Goal: Navigation & Orientation: Find specific page/section

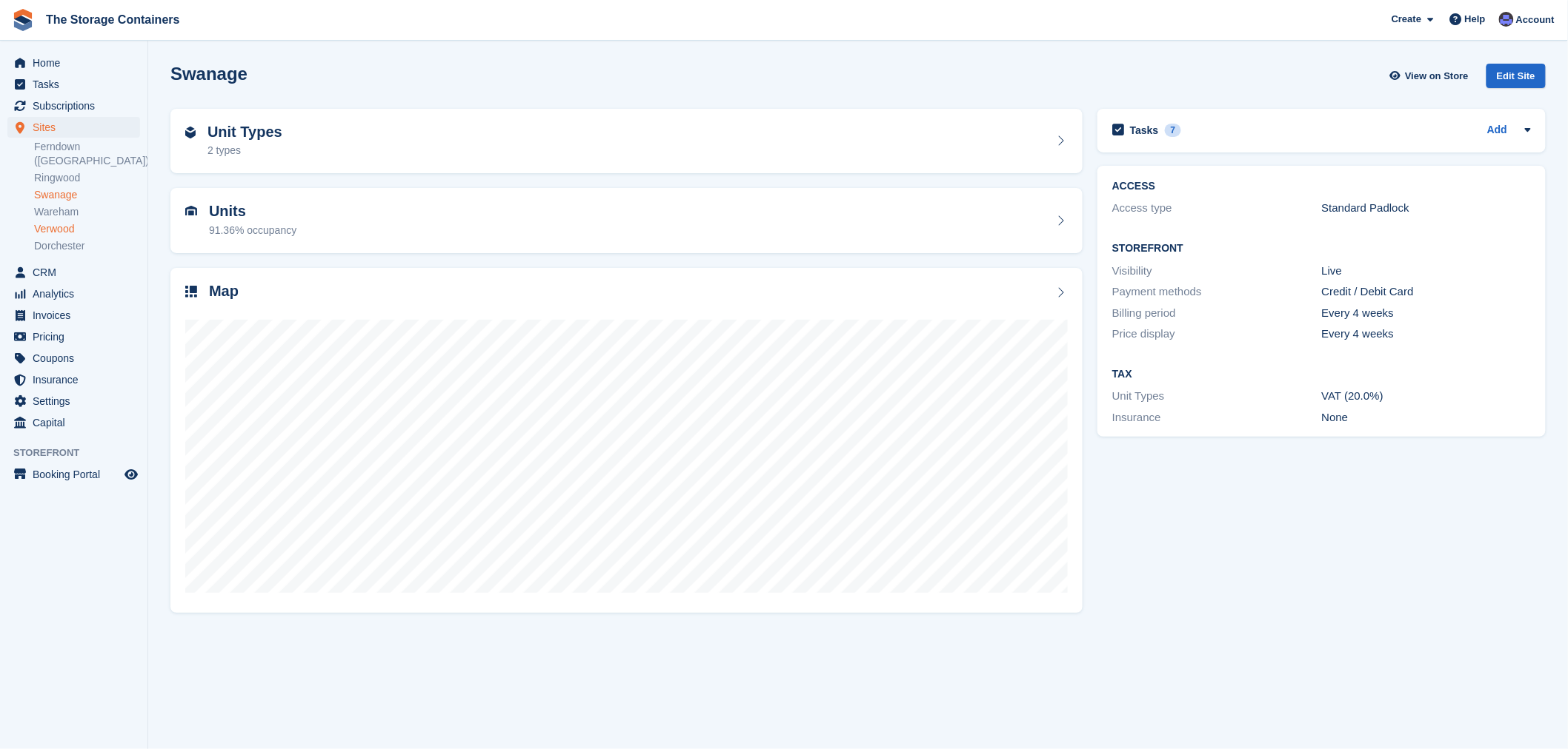
click at [79, 222] on link "Verwood" at bounding box center [87, 229] width 106 height 14
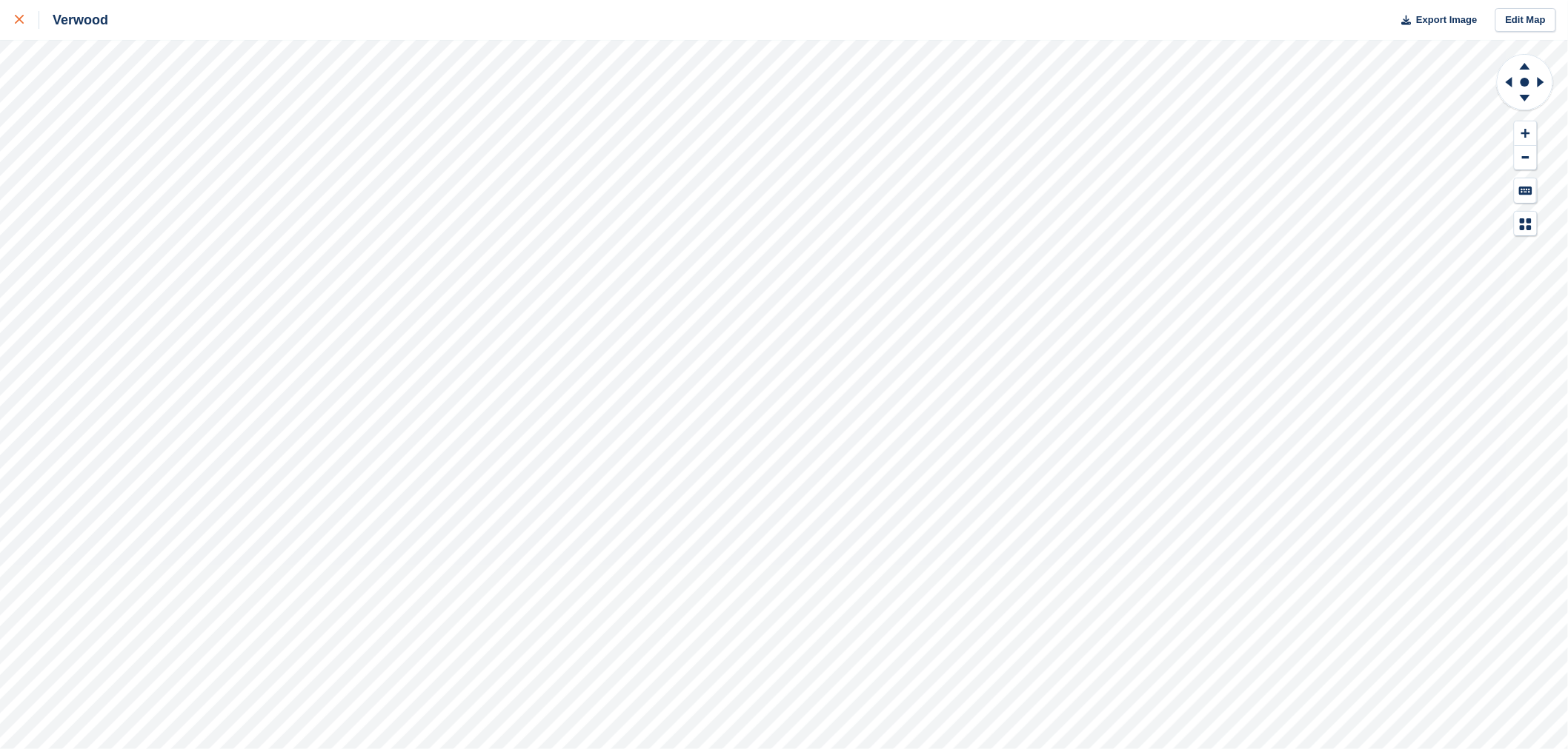
click at [19, 22] on icon at bounding box center [19, 19] width 9 height 9
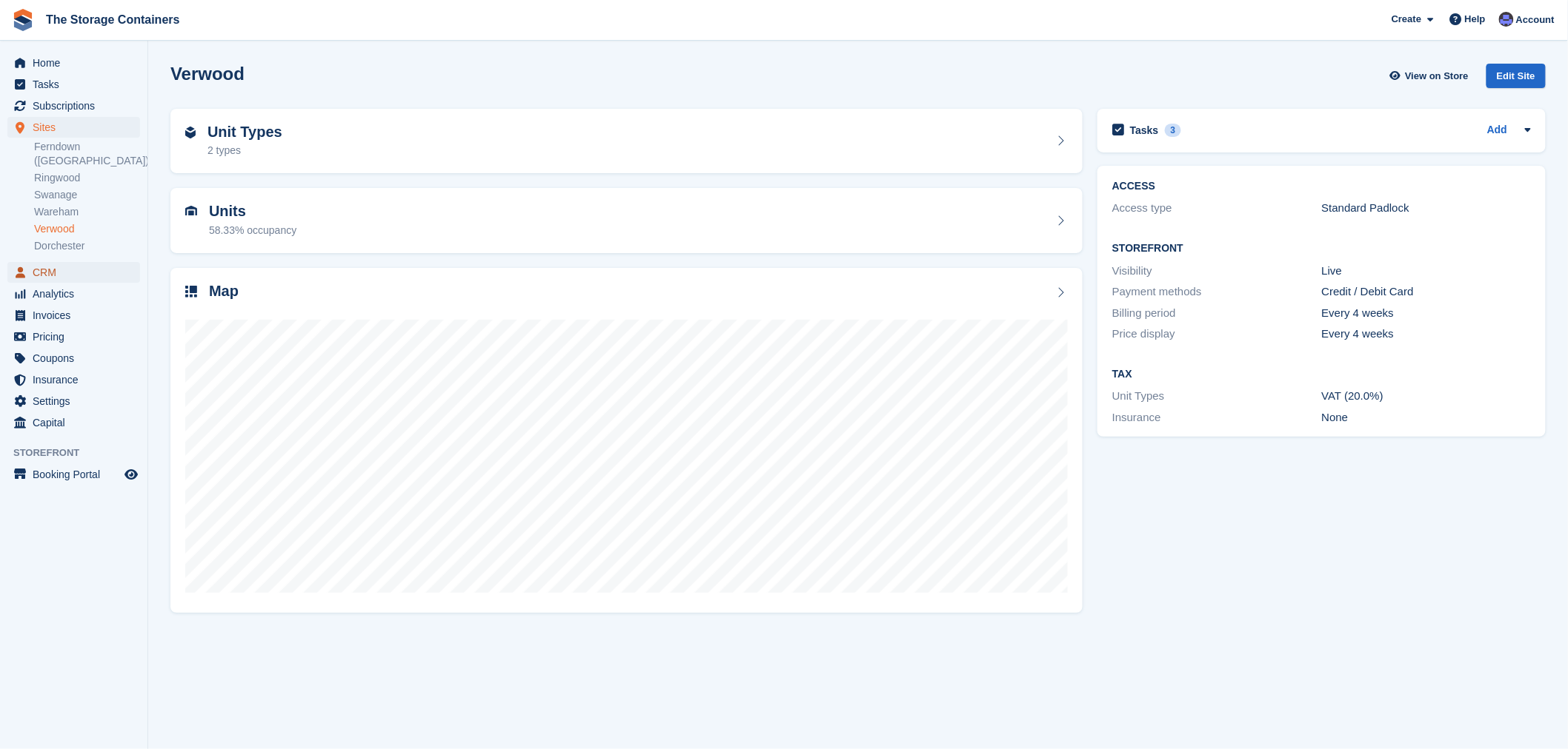
click at [68, 262] on span "CRM" at bounding box center [77, 272] width 89 height 21
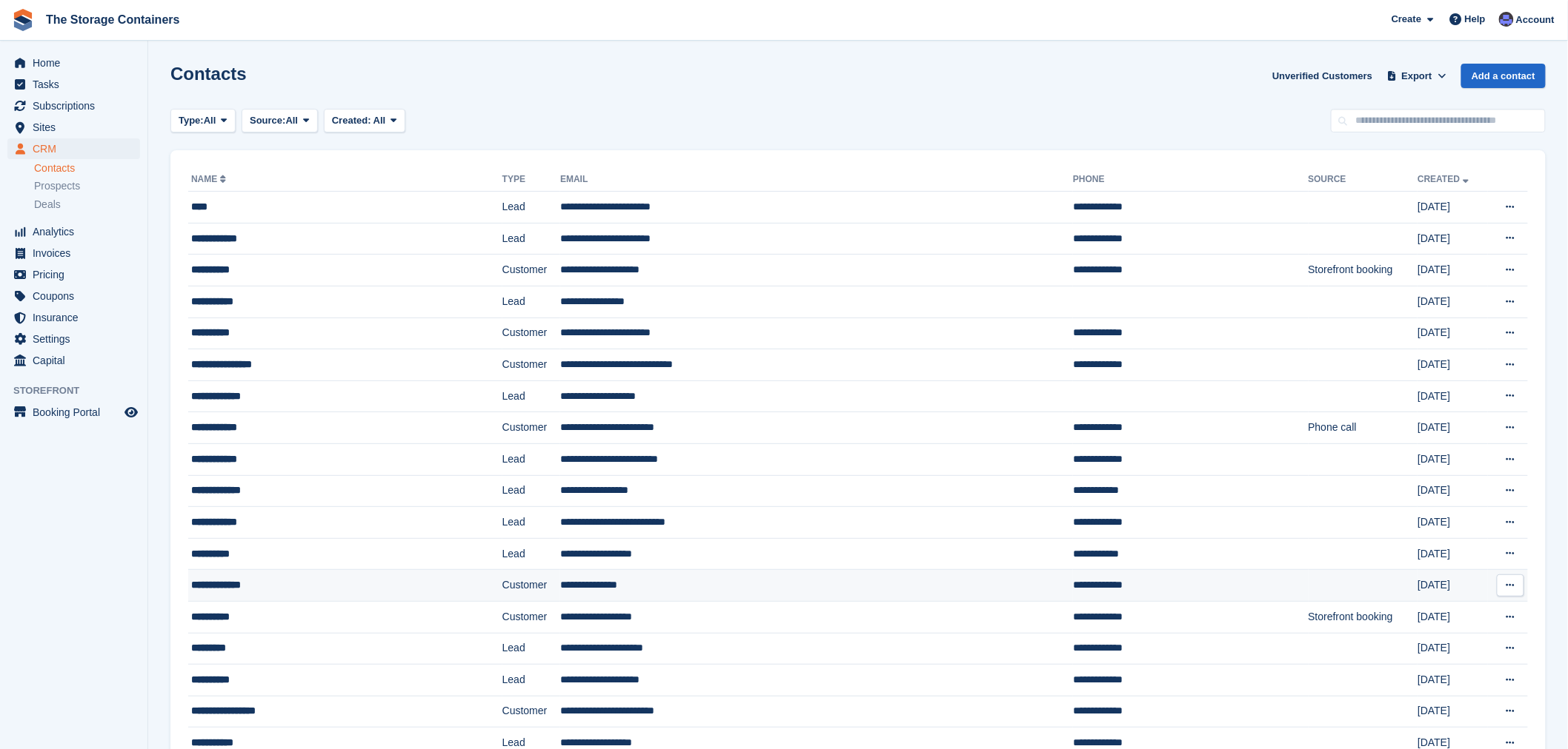
click at [363, 586] on div "**********" at bounding box center [311, 585] width 240 height 15
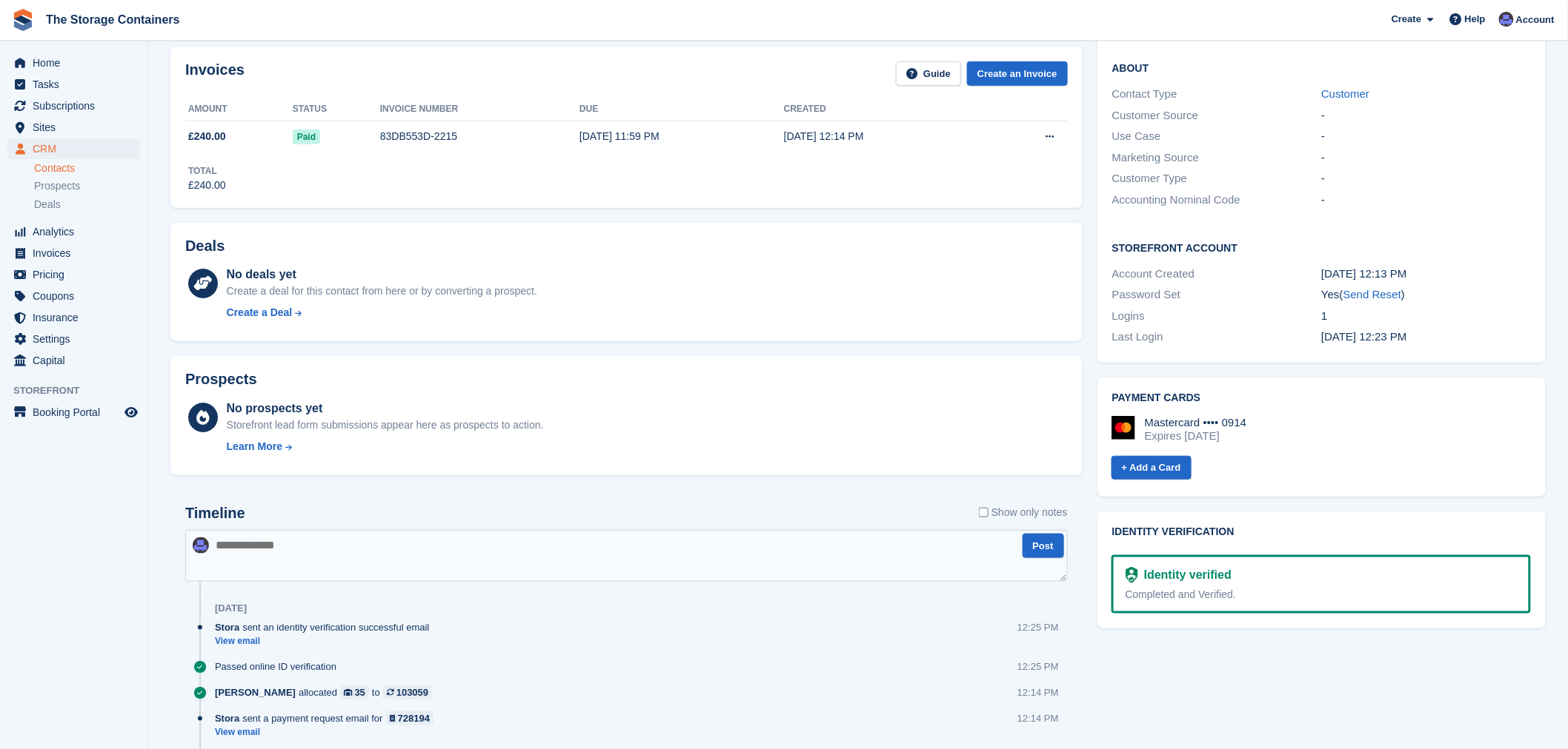
scroll to position [329, 0]
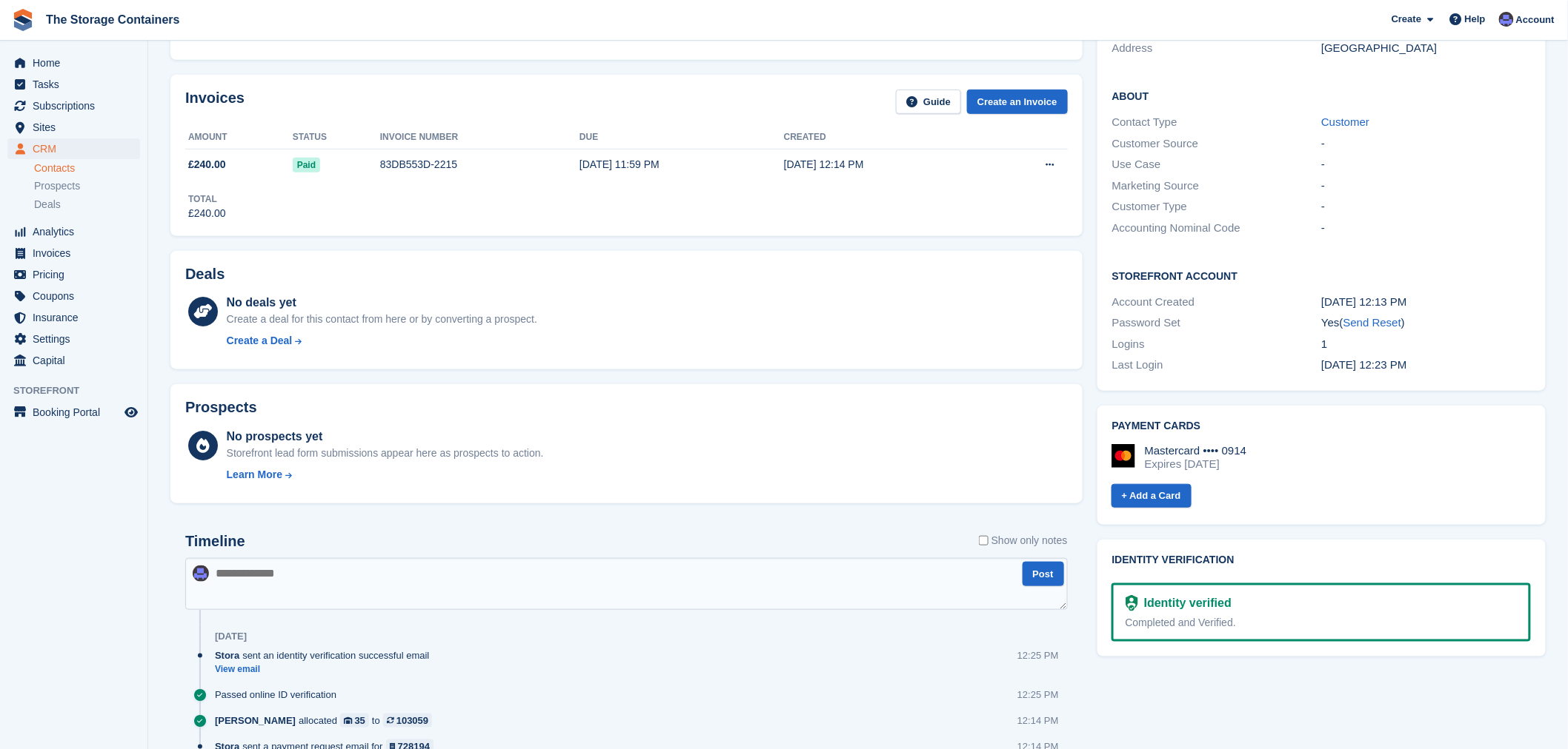
click at [1086, 389] on div "Prospects No prospects yet Storefront lead form submissions appear here as pros…" at bounding box center [626, 444] width 927 height 134
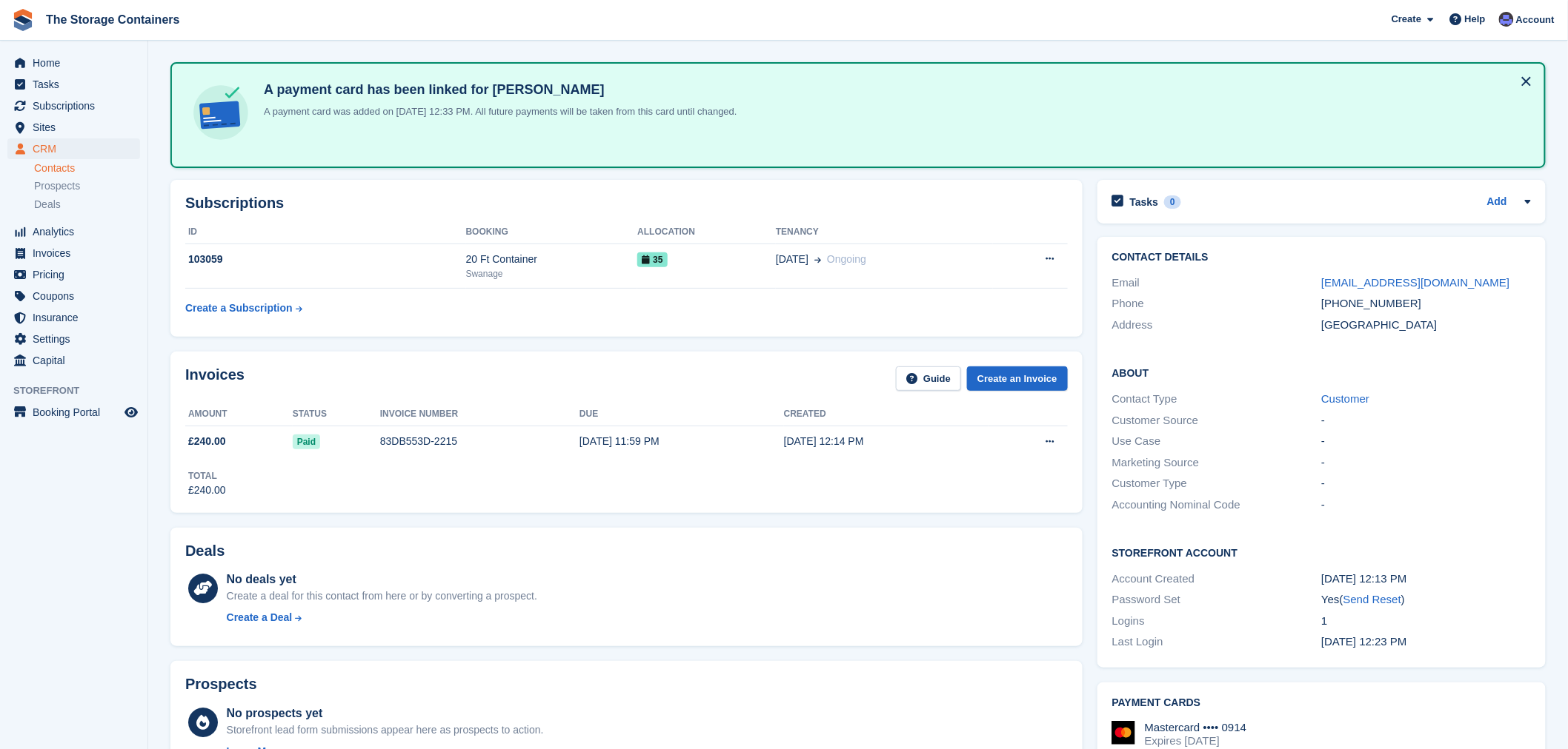
scroll to position [0, 0]
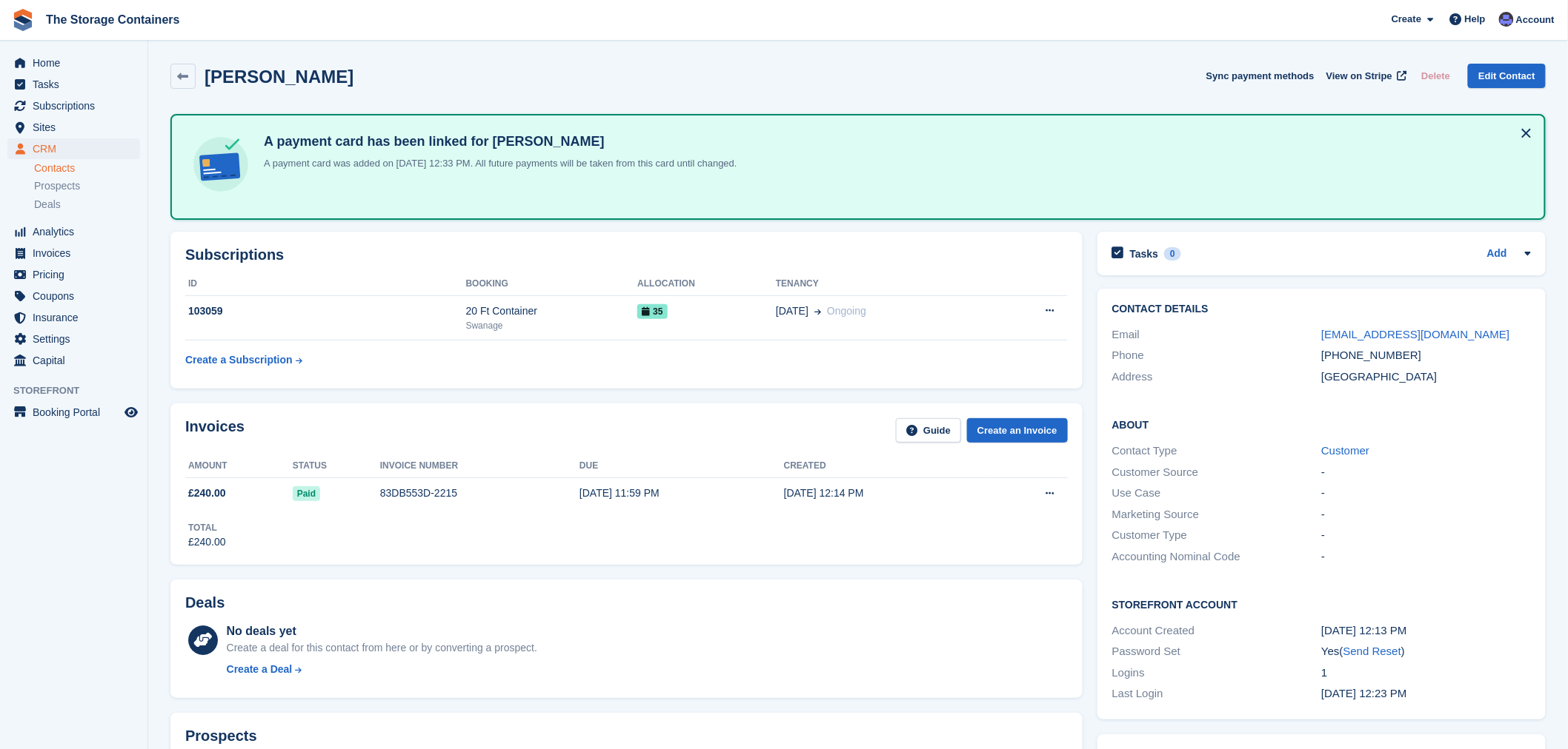
click at [1086, 386] on div "Subscriptions ID Booking Allocation Tenancy 103059 20 Ft Container Swanage 35 0…" at bounding box center [626, 310] width 927 height 172
click at [1108, 89] on div "Andrew Thomas Sync payment methods View on Stripe Delete Edit Contact" at bounding box center [858, 79] width 1390 height 46
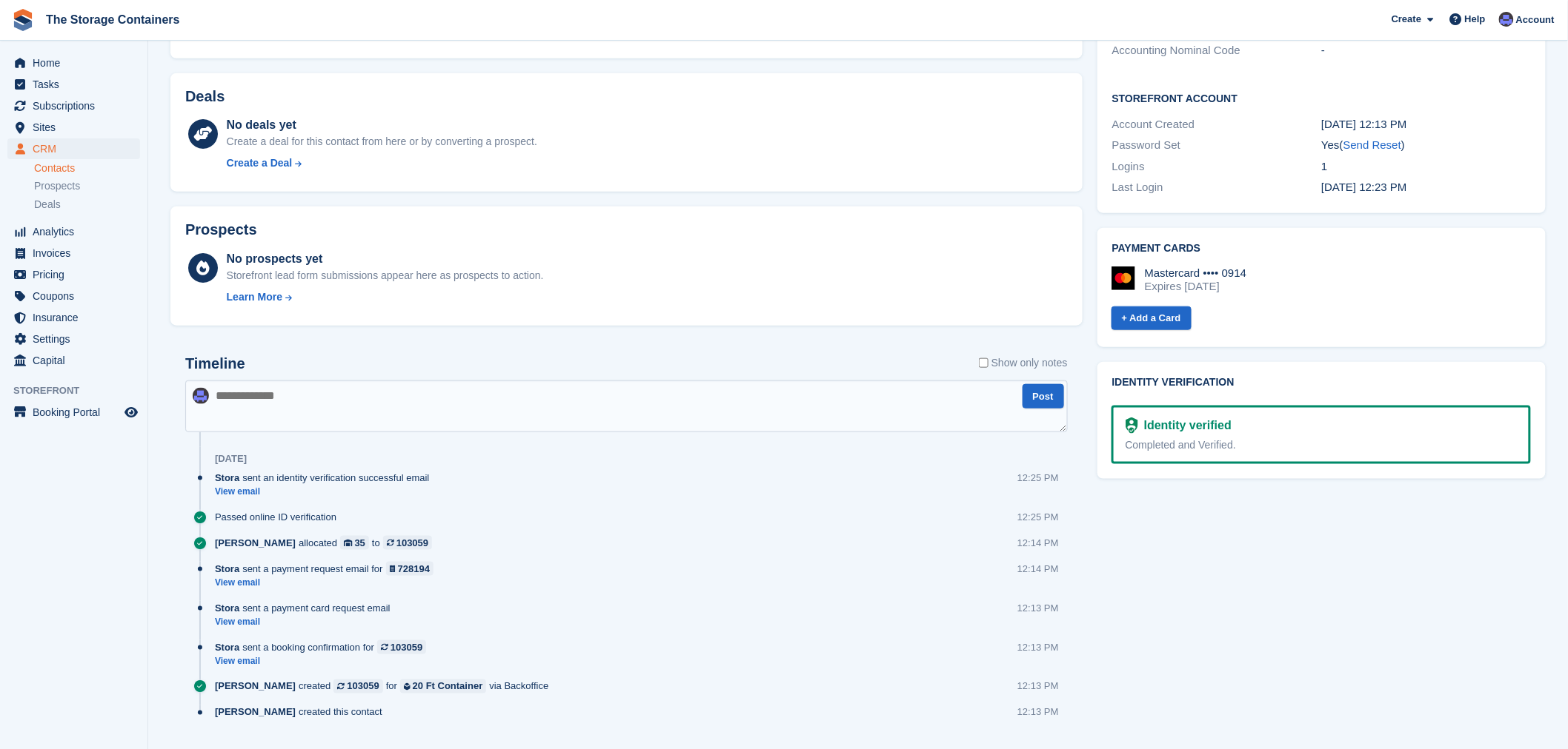
scroll to position [540, 0]
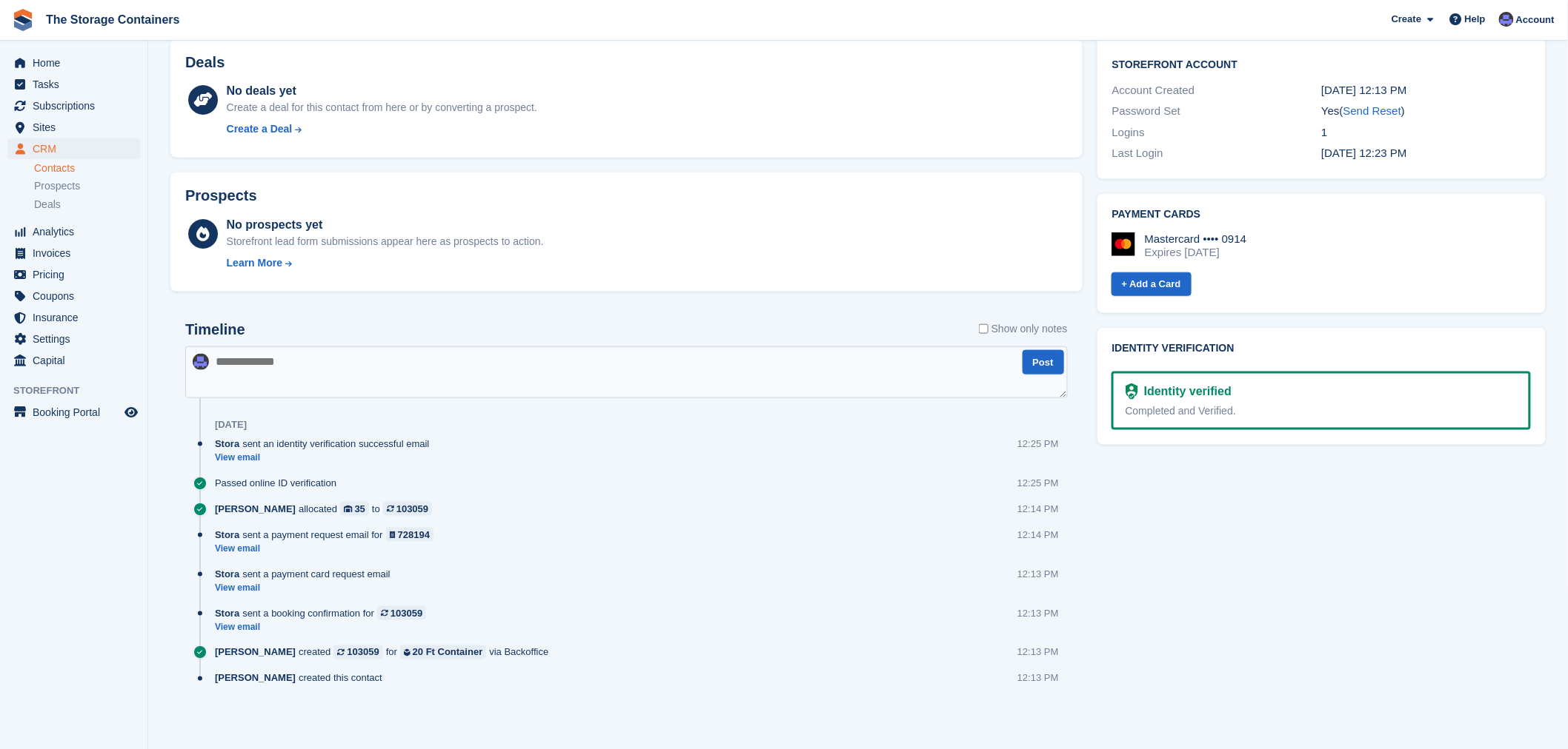
click at [1270, 526] on div "Tasks 0 Add No tasks related to Andrew Thomas Contact Details Email anderooo@me…" at bounding box center [1322, 211] width 463 height 1053
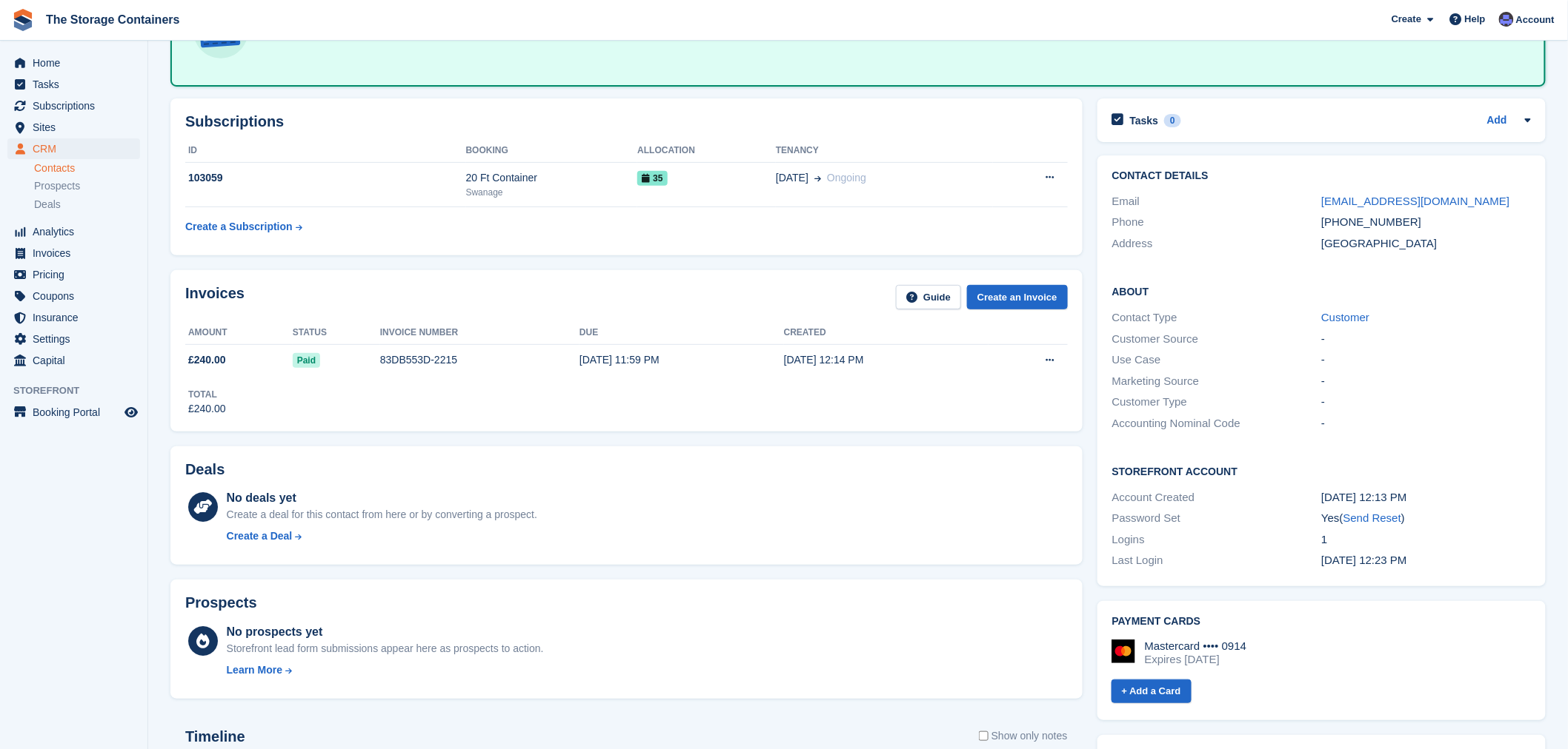
scroll to position [130, 0]
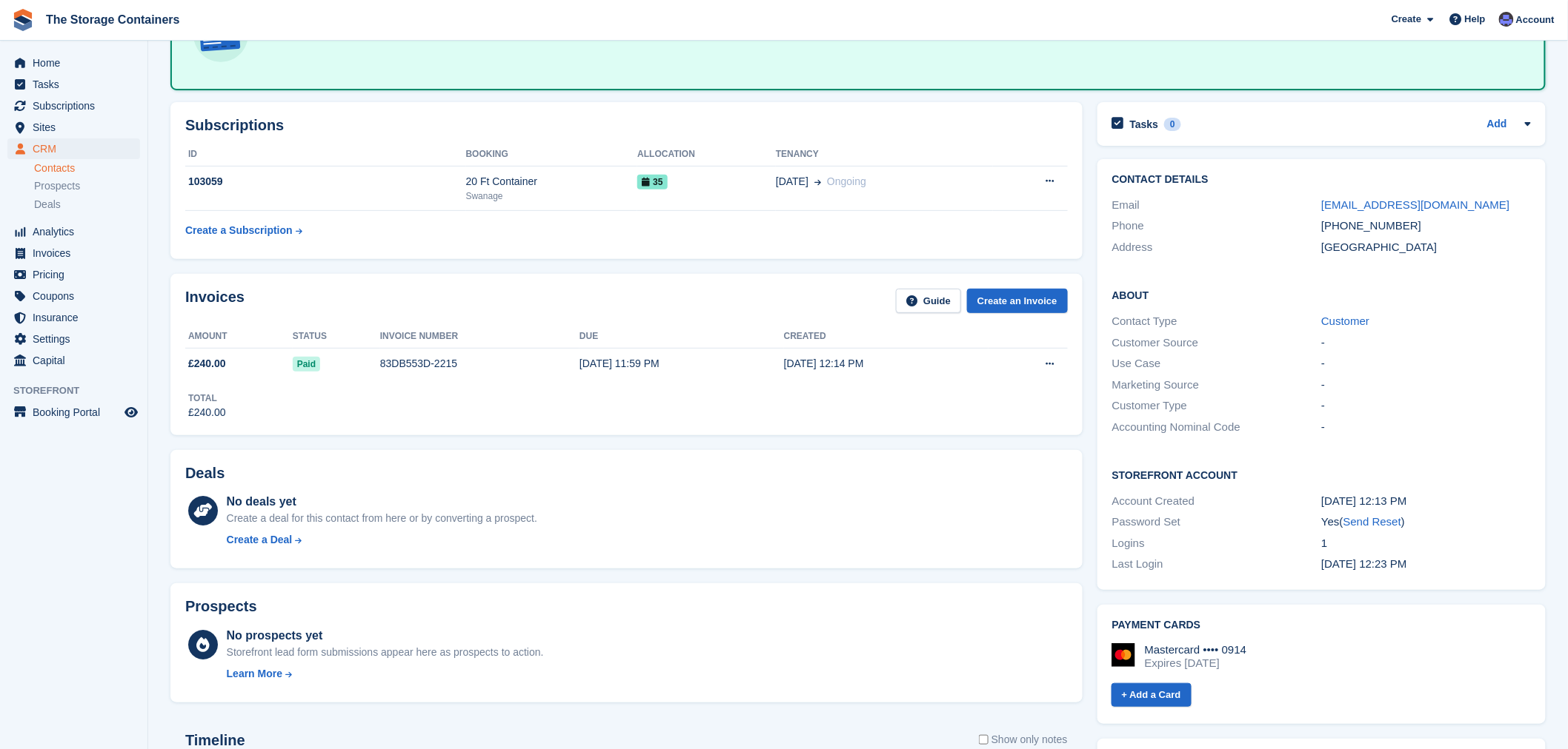
click at [1084, 576] on div "Prospects No prospects yet Storefront lead form submissions appear here as pros…" at bounding box center [626, 642] width 927 height 134
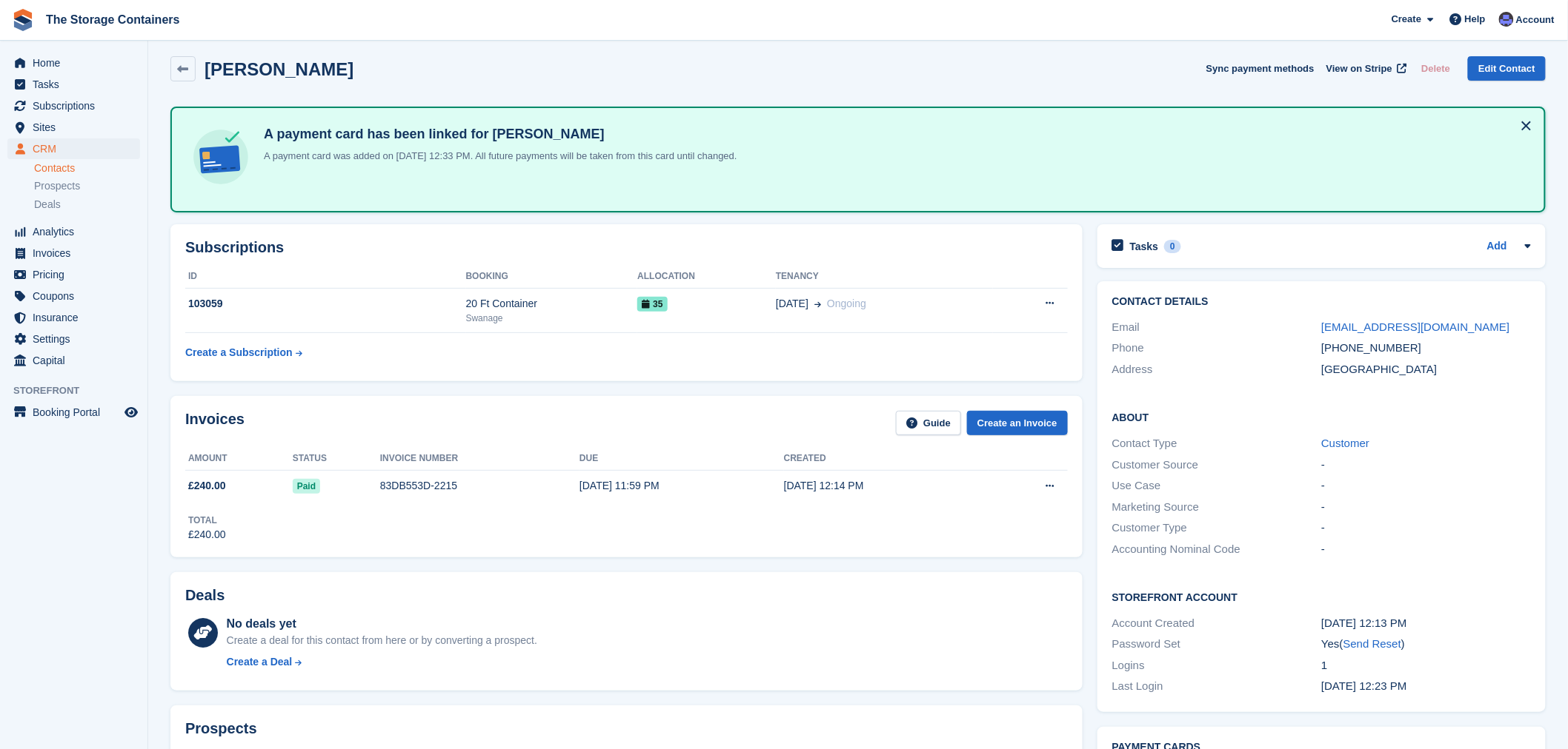
scroll to position [0, 0]
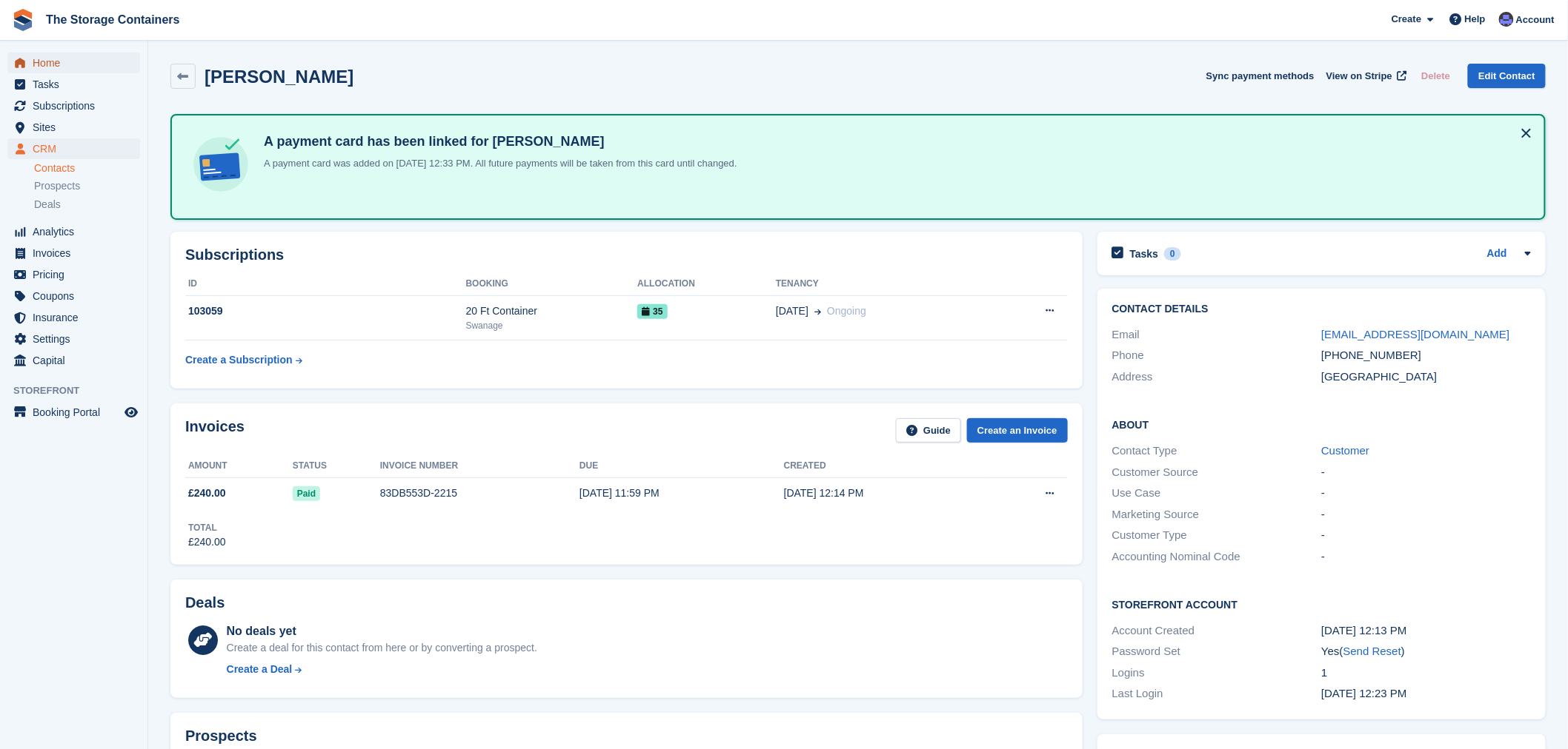
click at [70, 69] on span "Home" at bounding box center [77, 63] width 89 height 21
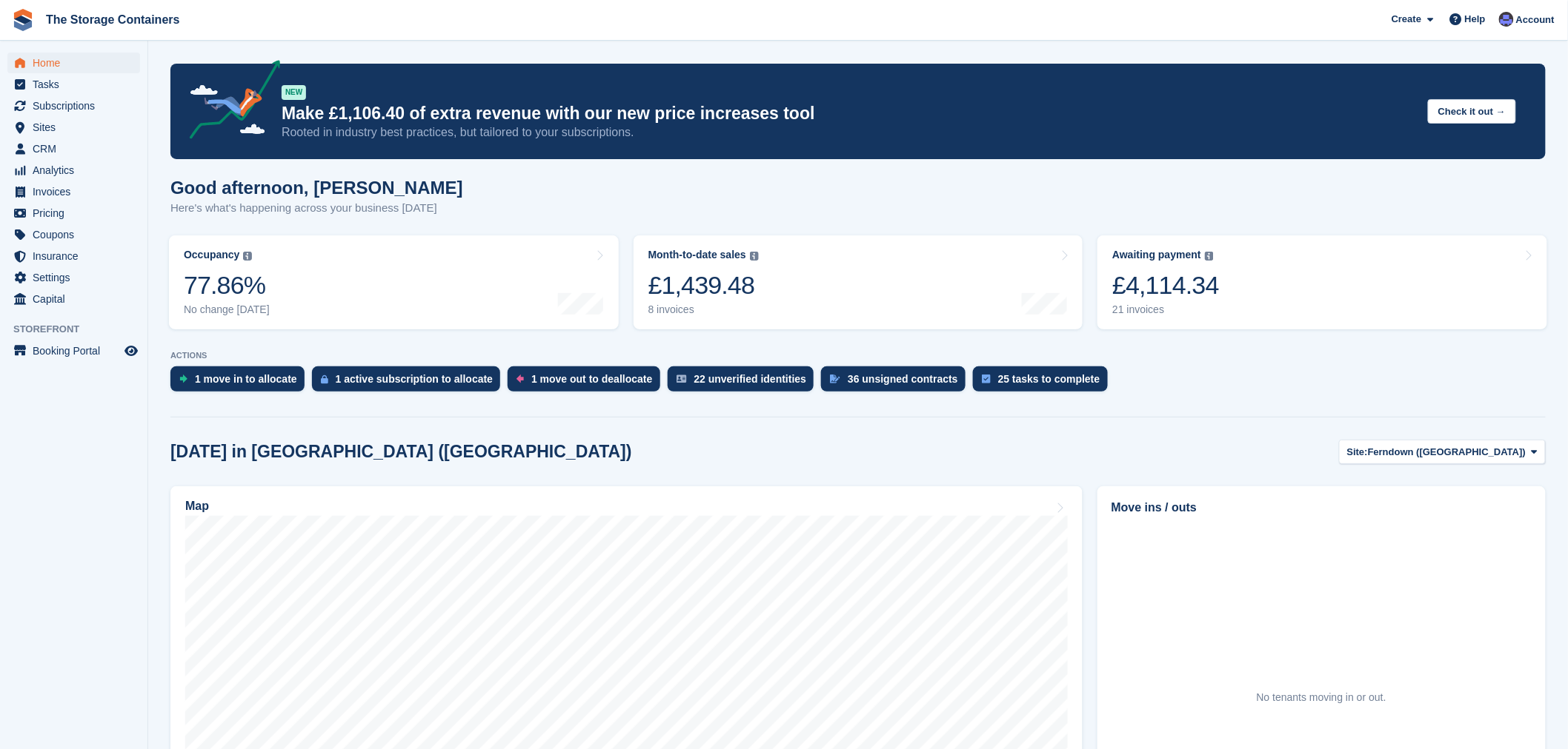
click at [572, 448] on div "[DATE] in [GEOGRAPHIC_DATA] ([GEOGRAPHIC_DATA]) Site: [GEOGRAPHIC_DATA] ([GEOGR…" at bounding box center [858, 452] width 1375 height 25
click at [828, 433] on section "NEW Make £1,106.40 of extra revenue with our new price increases tool Rooted in…" at bounding box center [858, 567] width 1419 height 1133
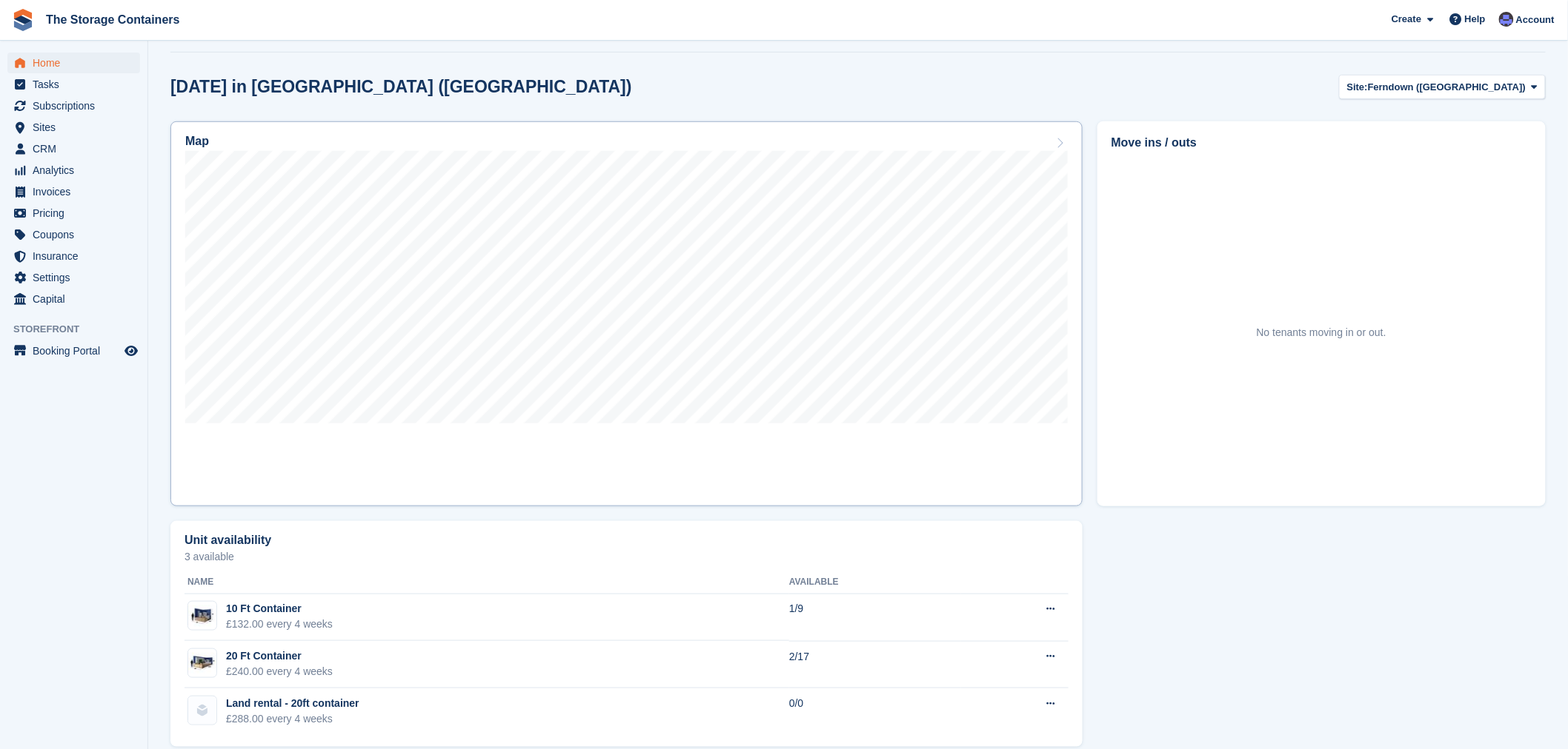
scroll to position [383, 0]
